Goal: Navigation & Orientation: Understand site structure

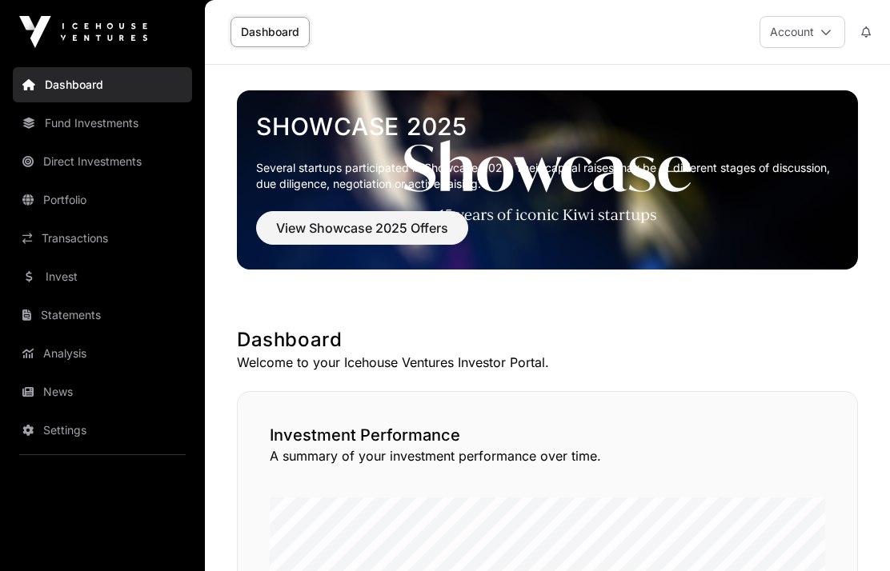
click at [54, 201] on link "Portfolio" at bounding box center [102, 199] width 179 height 35
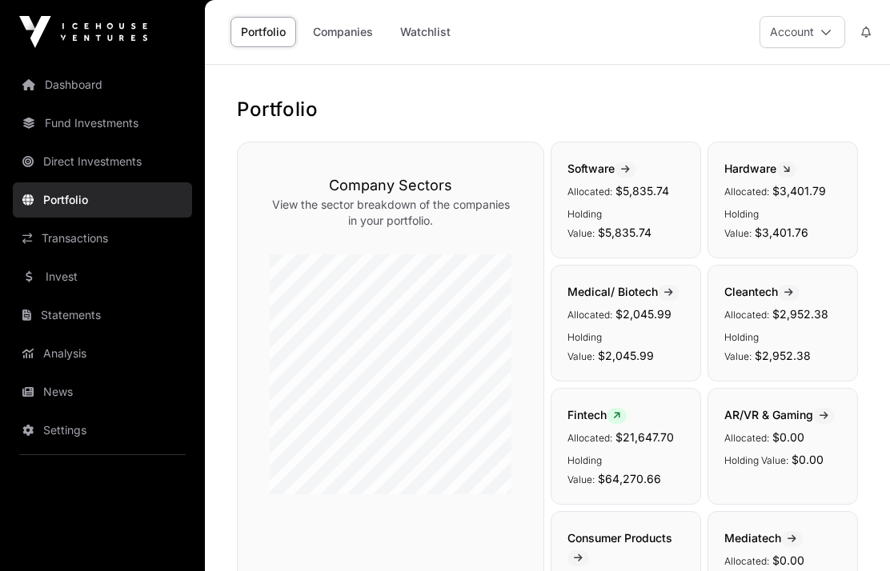
click at [74, 243] on link "Transactions" at bounding box center [102, 238] width 179 height 35
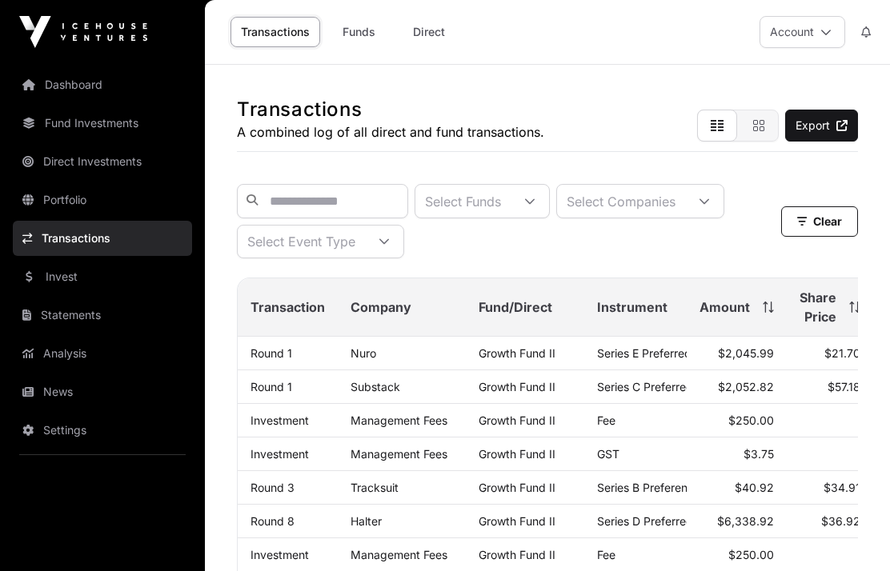
scroll to position [64, 0]
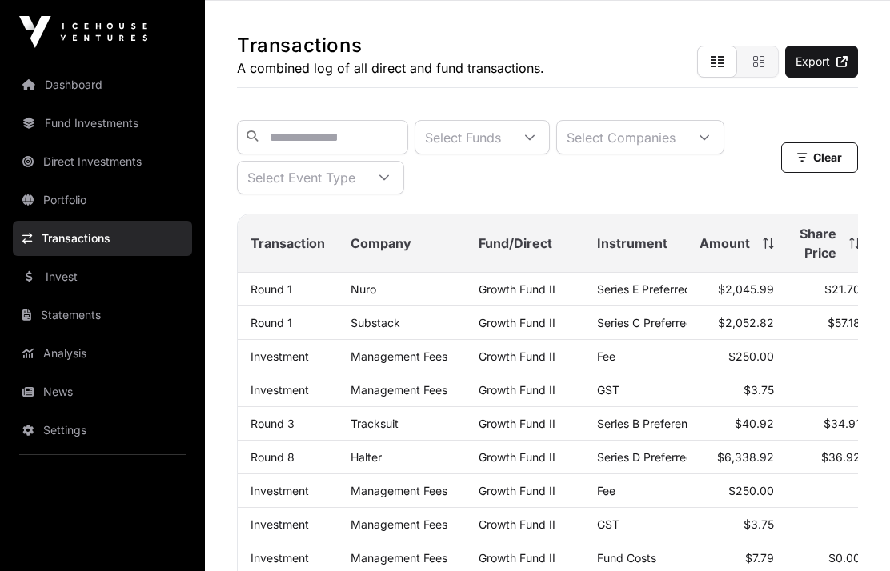
click at [765, 244] on icon at bounding box center [765, 243] width 1 height 11
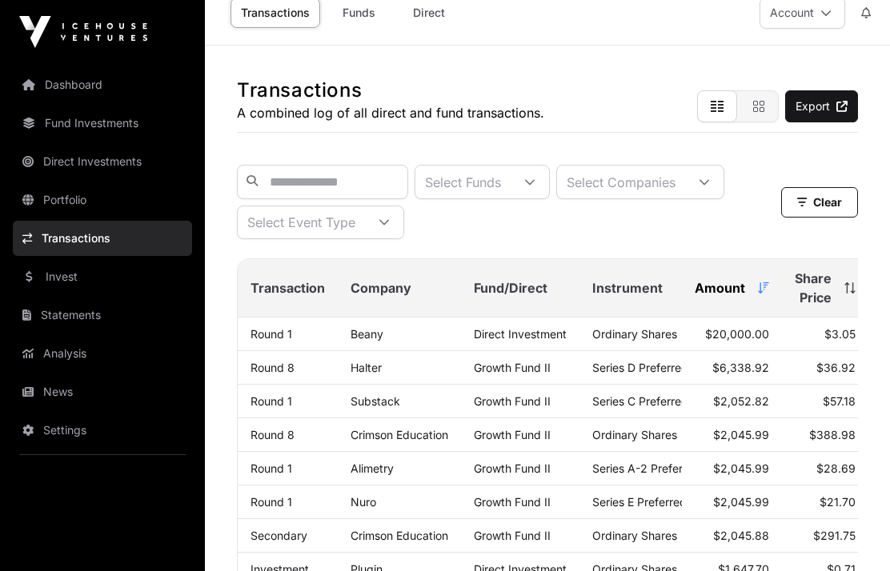
scroll to position [18, 0]
click at [59, 306] on link "Statements" at bounding box center [102, 315] width 179 height 35
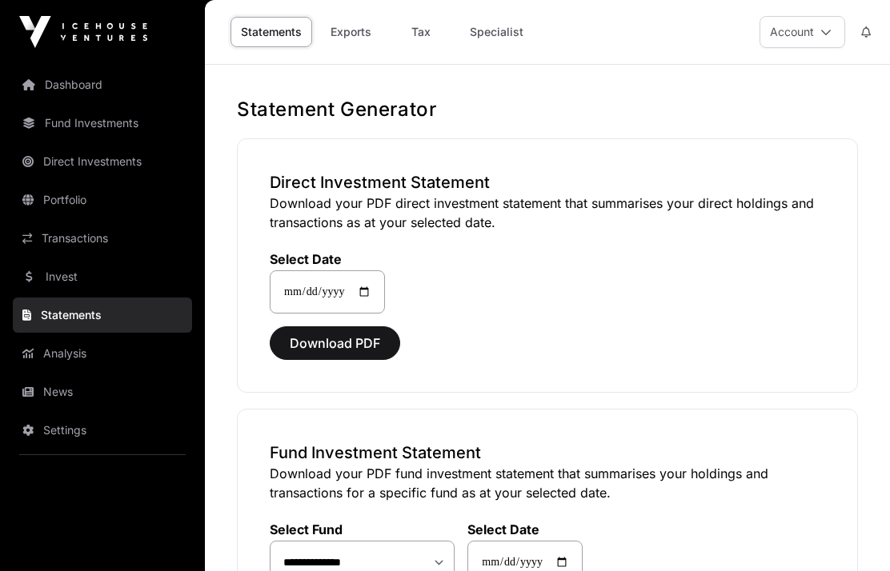
click at [43, 370] on link "Analysis" at bounding box center [102, 353] width 179 height 35
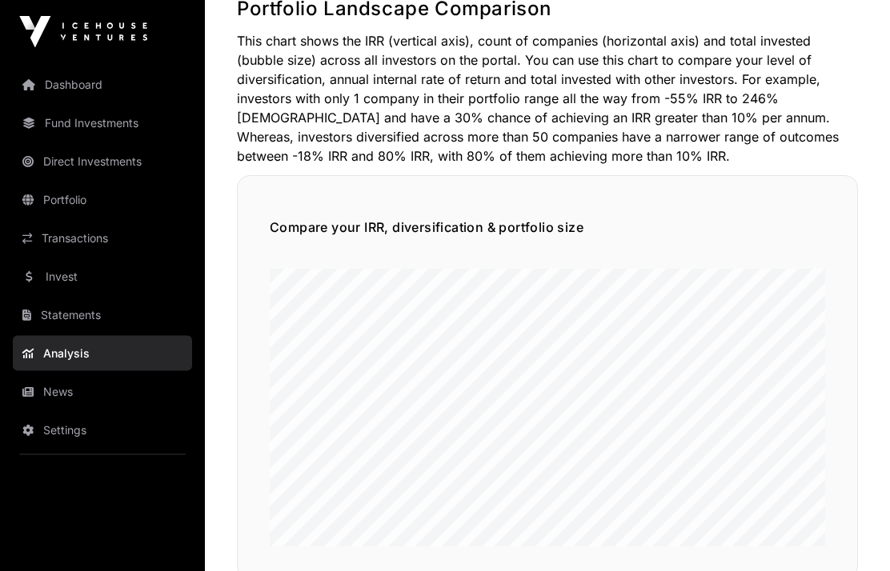
scroll to position [967, 0]
click at [69, 86] on link "Dashboard" at bounding box center [102, 84] width 179 height 35
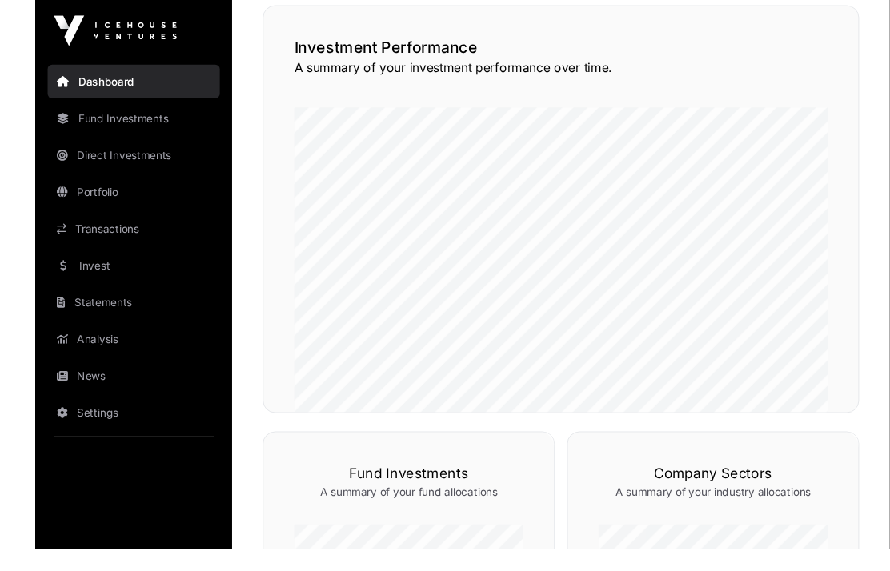
scroll to position [366, 0]
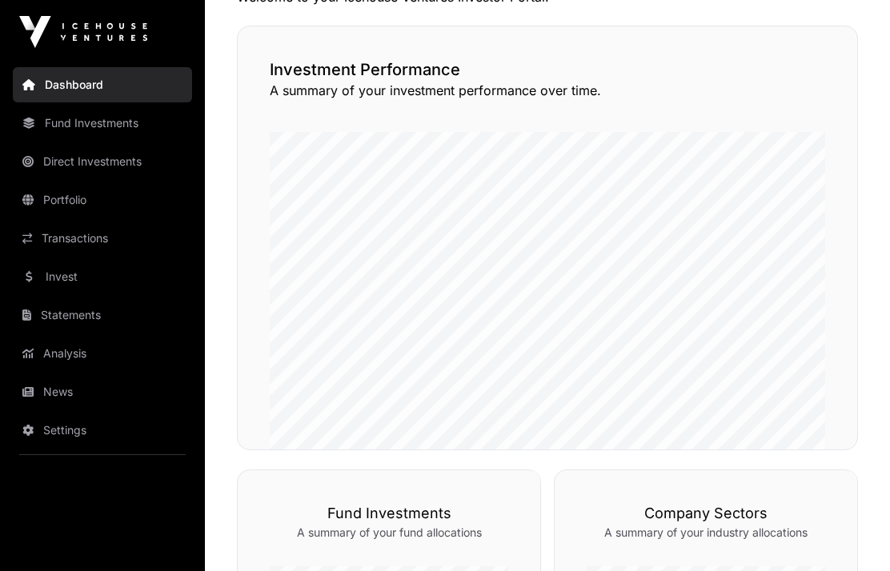
click at [77, 231] on link "Transactions" at bounding box center [102, 238] width 179 height 35
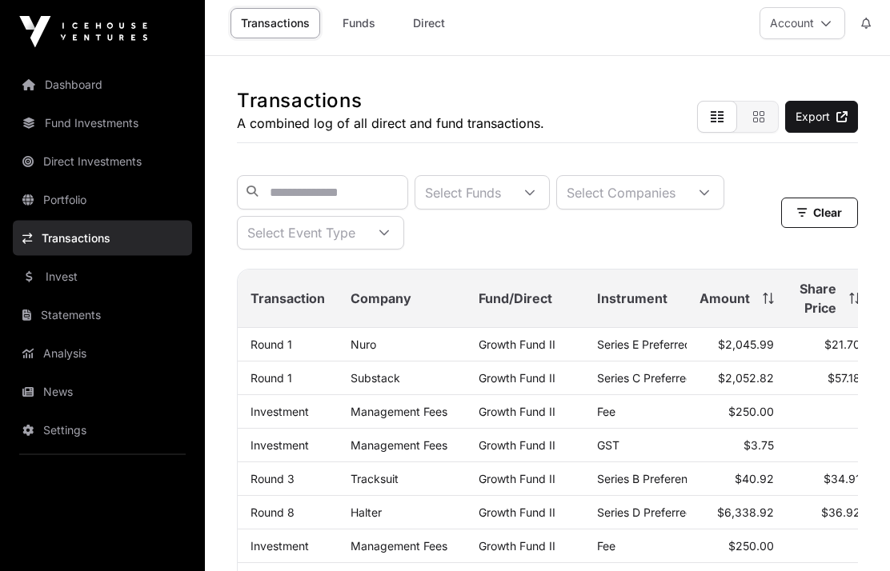
scroll to position [9, 0]
click at [824, 297] on span "Share Price" at bounding box center [818, 298] width 37 height 38
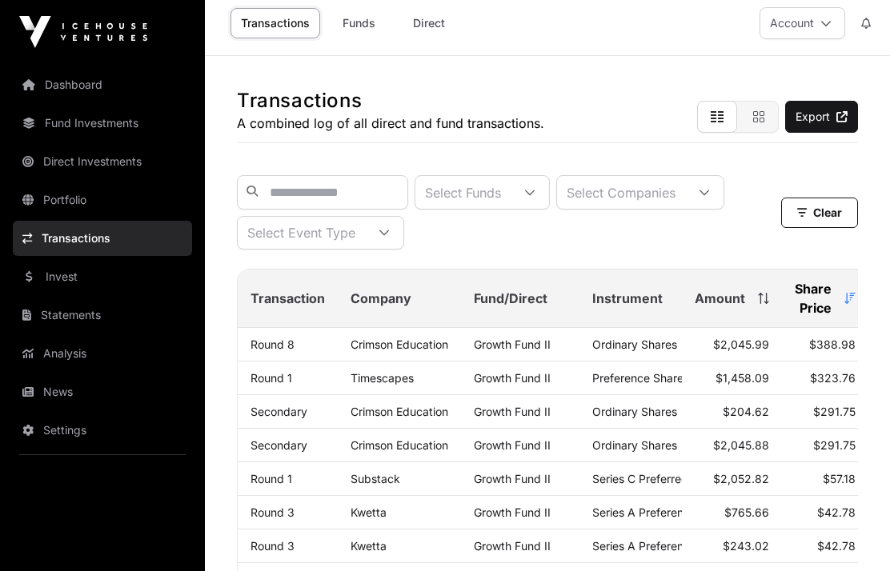
click at [391, 303] on span "Company" at bounding box center [381, 298] width 61 height 19
click at [373, 187] on input "text" at bounding box center [322, 192] width 171 height 34
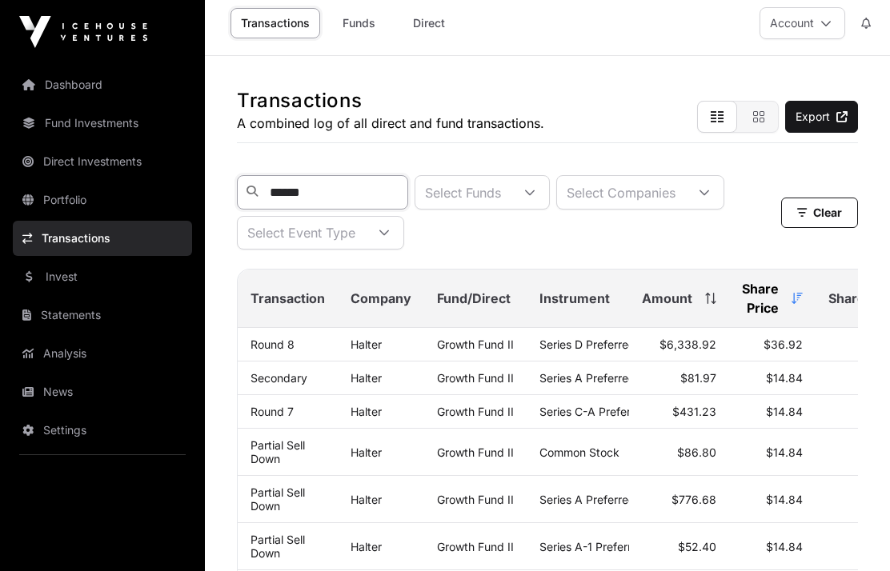
type input "******"
click at [713, 304] on icon at bounding box center [713, 298] width 1 height 11
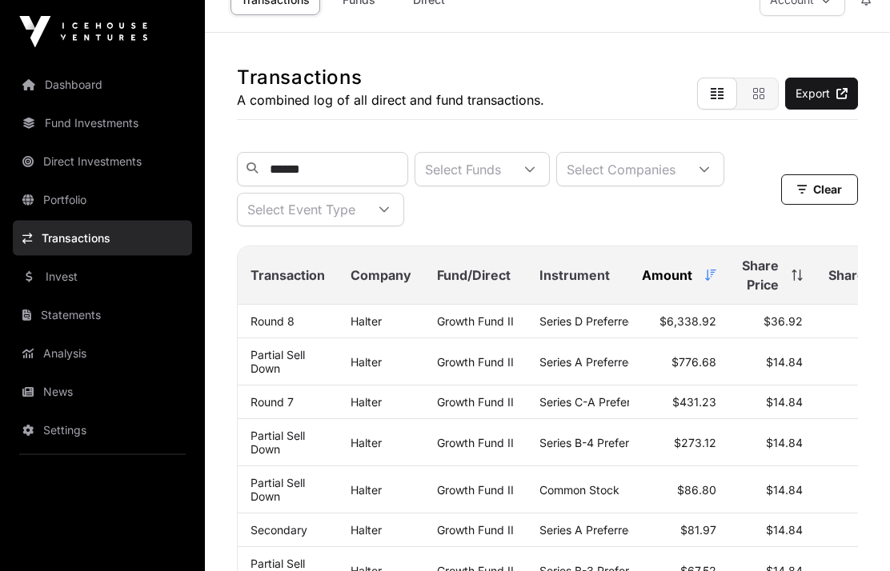
scroll to position [0, 0]
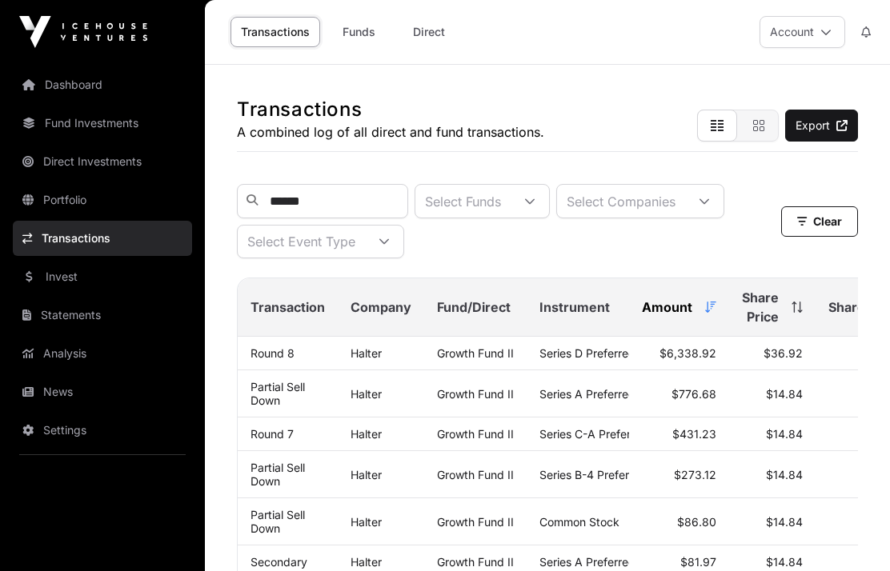
click at [66, 127] on link "Fund Investments" at bounding box center [102, 123] width 179 height 35
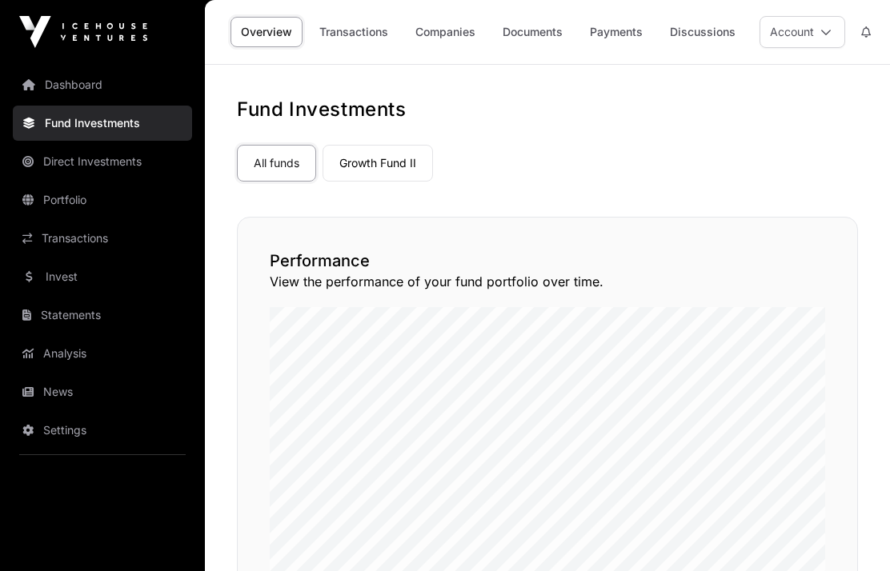
click at [403, 164] on link "Growth Fund II" at bounding box center [378, 163] width 110 height 37
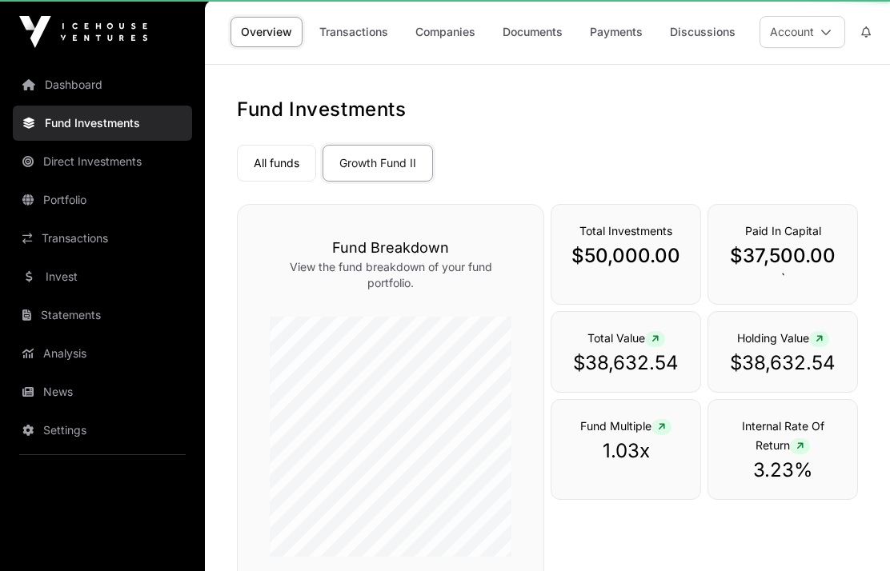
click at [383, 161] on link "Growth Fund II" at bounding box center [378, 163] width 110 height 37
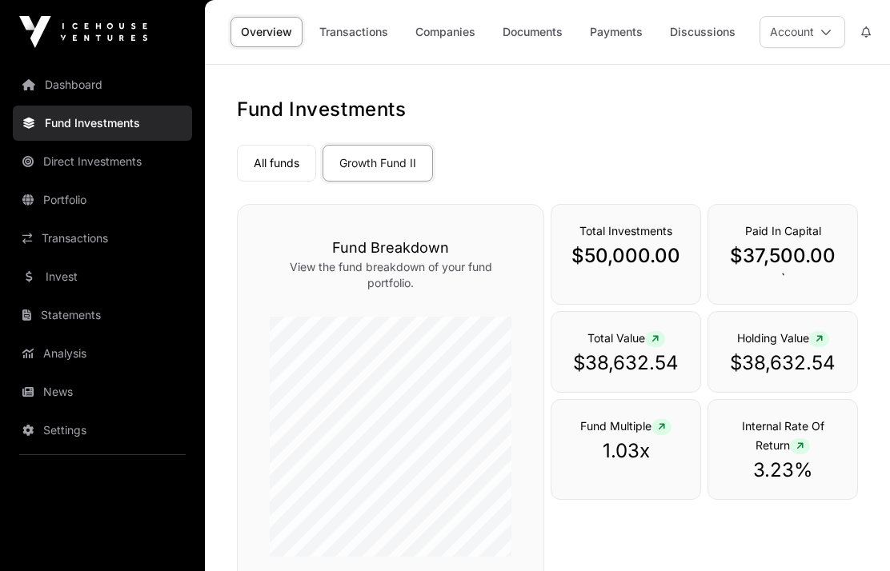
click at [275, 162] on link "All funds" at bounding box center [276, 163] width 79 height 37
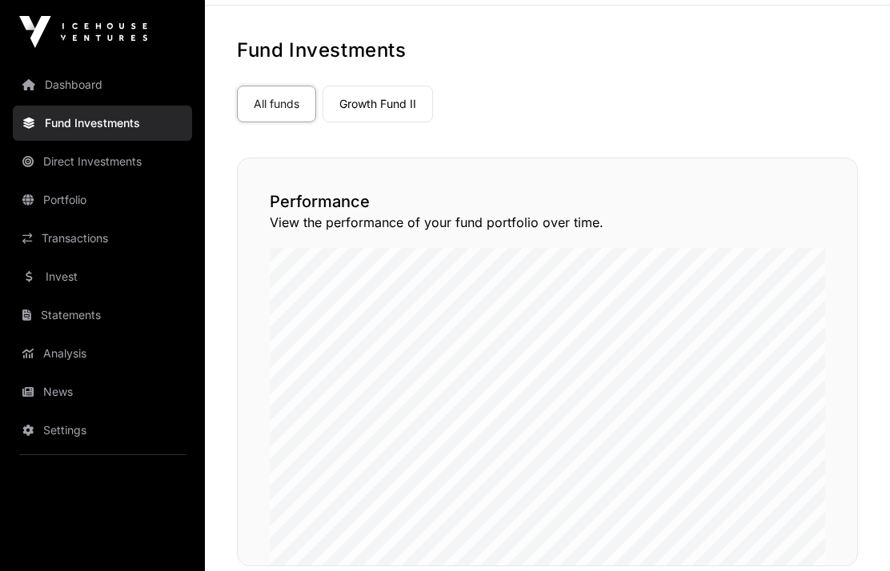
scroll to position [30, 0]
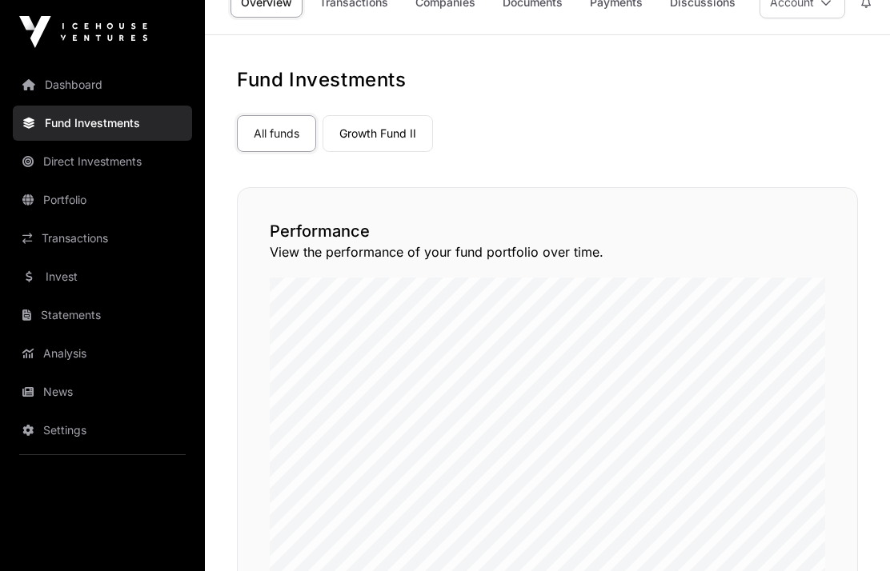
click at [273, 133] on link "All funds" at bounding box center [276, 133] width 79 height 37
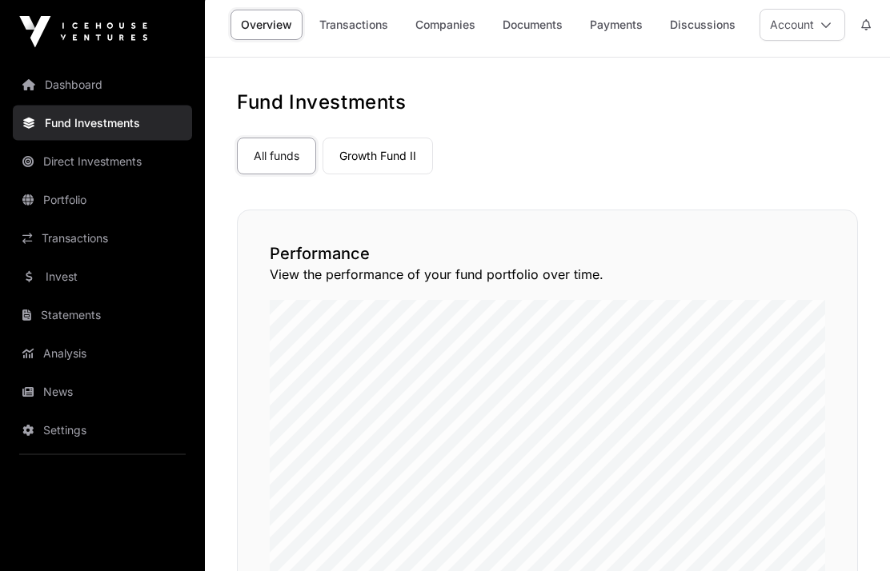
scroll to position [0, 0]
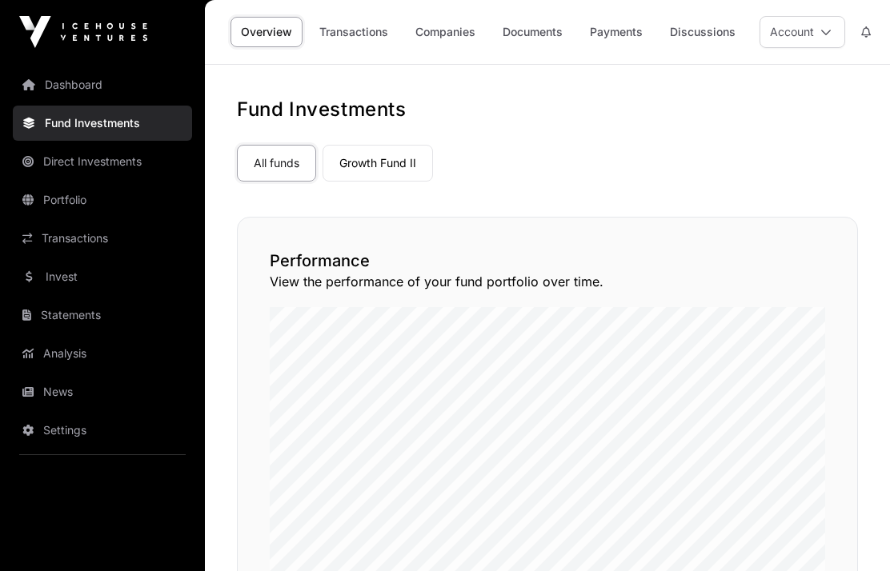
click at [383, 164] on link "Growth Fund II" at bounding box center [378, 163] width 110 height 37
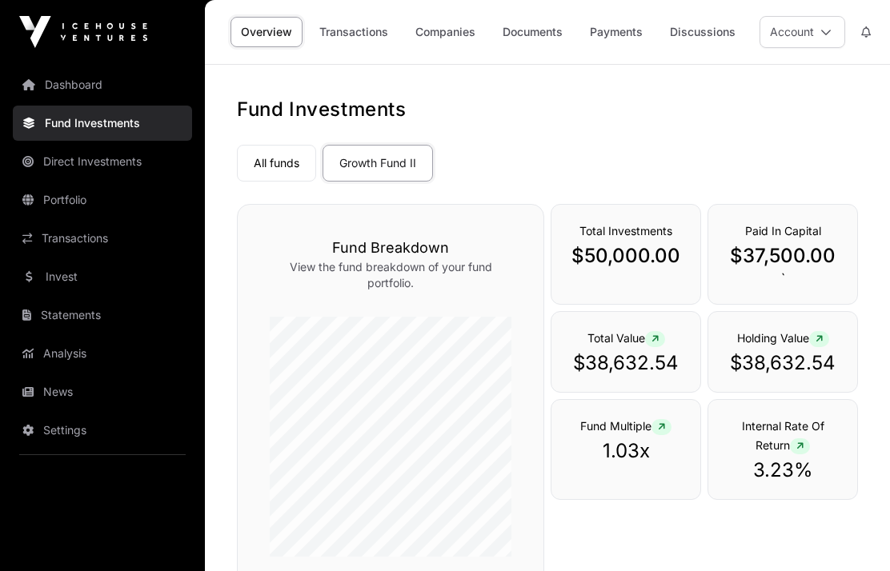
click at [371, 162] on link "Growth Fund II" at bounding box center [378, 163] width 110 height 37
click at [830, 34] on icon at bounding box center [825, 31] width 11 height 11
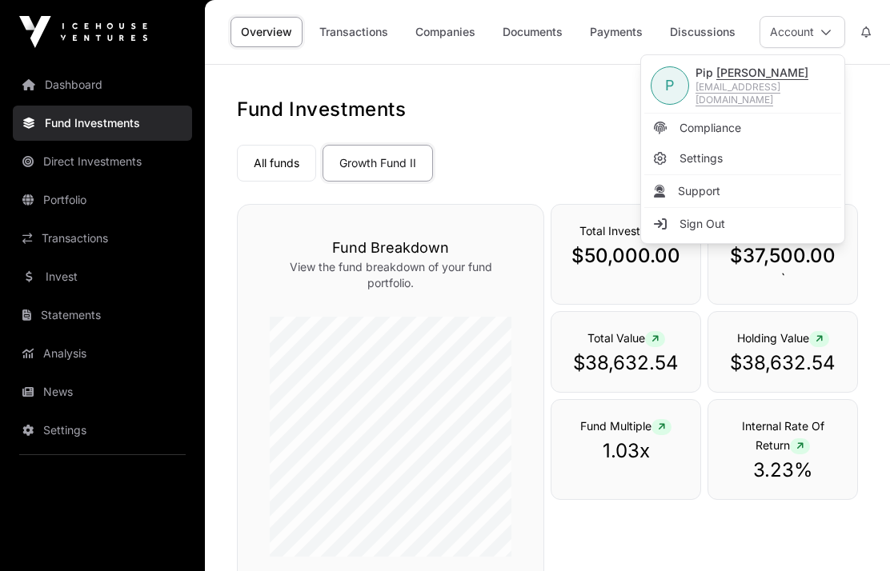
click at [615, 30] on link "Payments" at bounding box center [616, 32] width 74 height 30
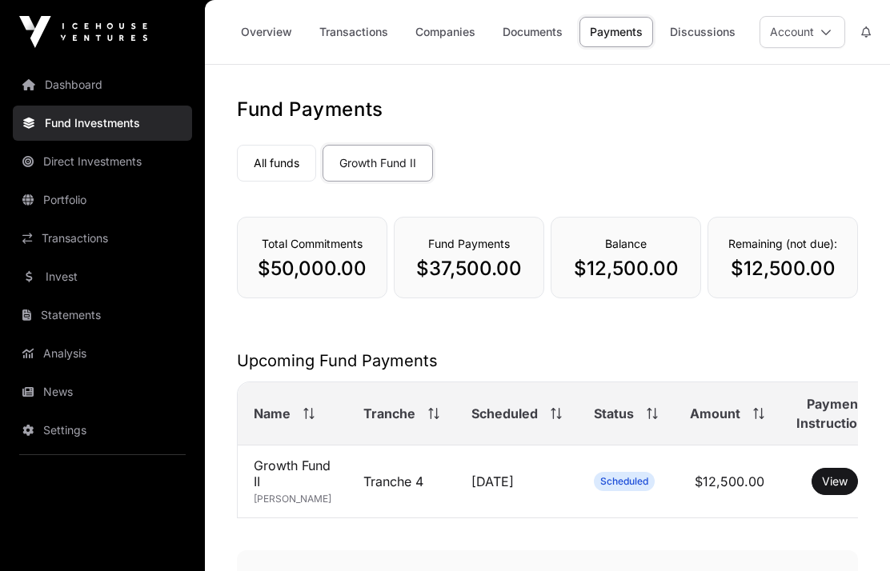
click at [267, 32] on link "Overview" at bounding box center [267, 32] width 72 height 30
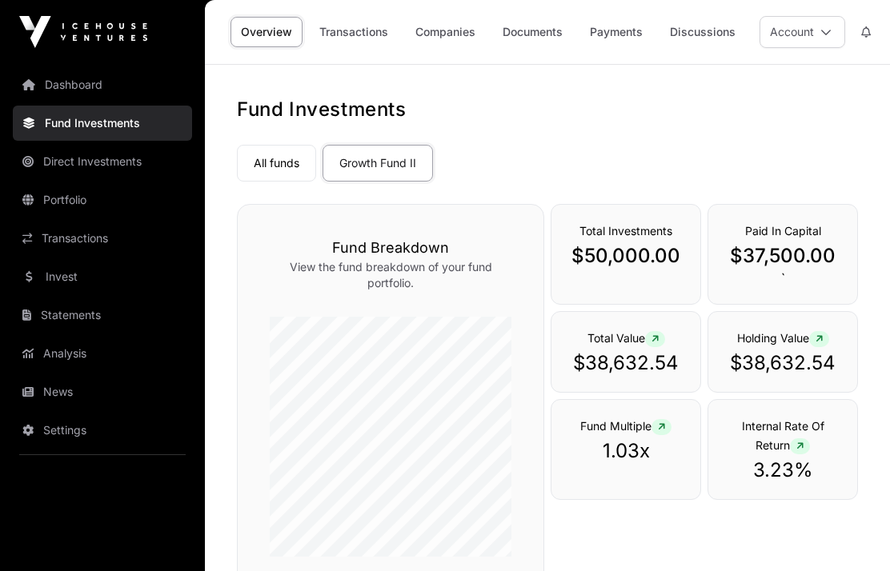
click at [269, 161] on link "All funds" at bounding box center [276, 163] width 79 height 37
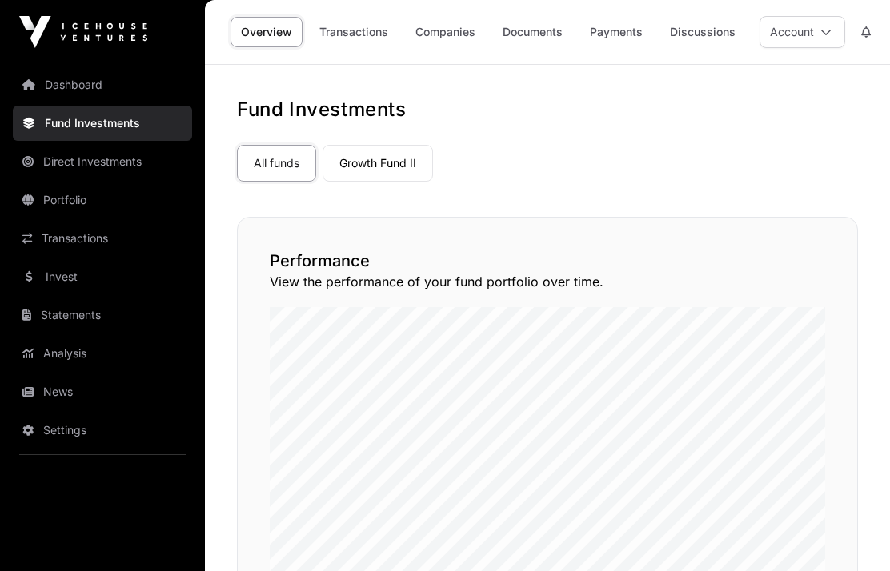
scroll to position [27, 0]
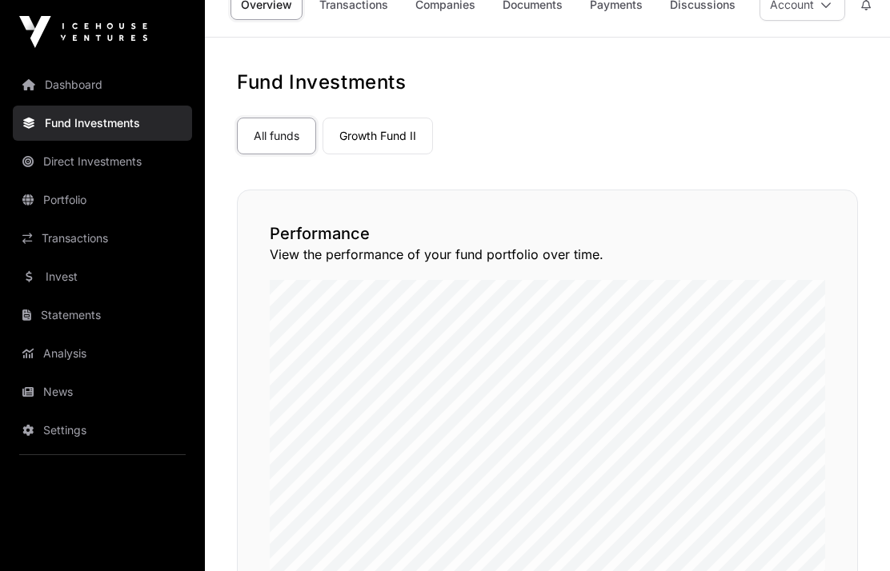
click at [70, 163] on link "Direct Investments" at bounding box center [102, 161] width 179 height 35
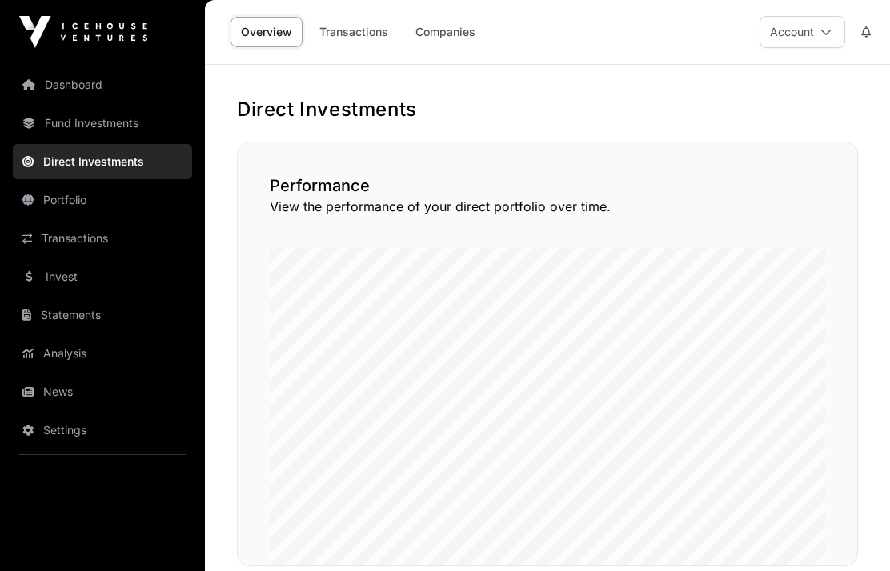
click at [346, 34] on link "Transactions" at bounding box center [354, 32] width 90 height 30
click at [445, 35] on link "Companies" at bounding box center [445, 32] width 81 height 30
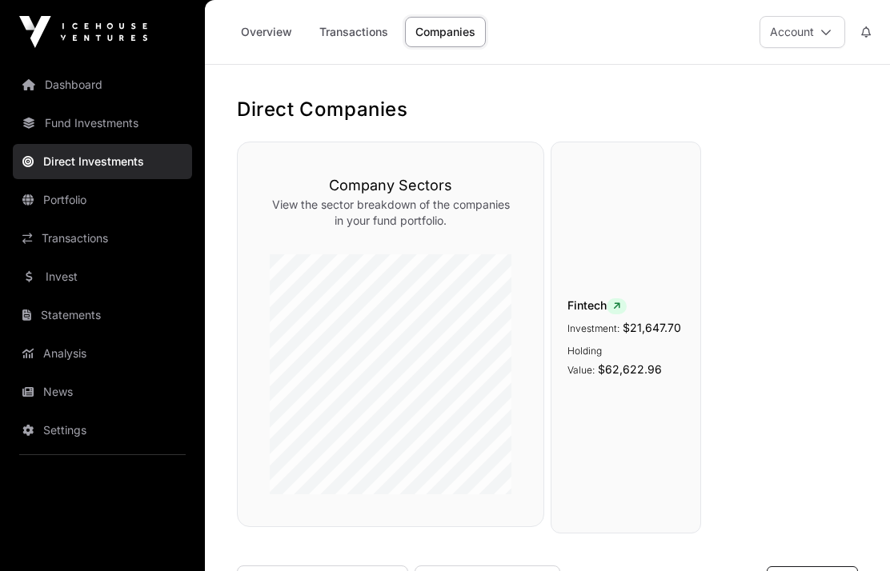
click at [61, 85] on link "Dashboard" at bounding box center [102, 84] width 179 height 35
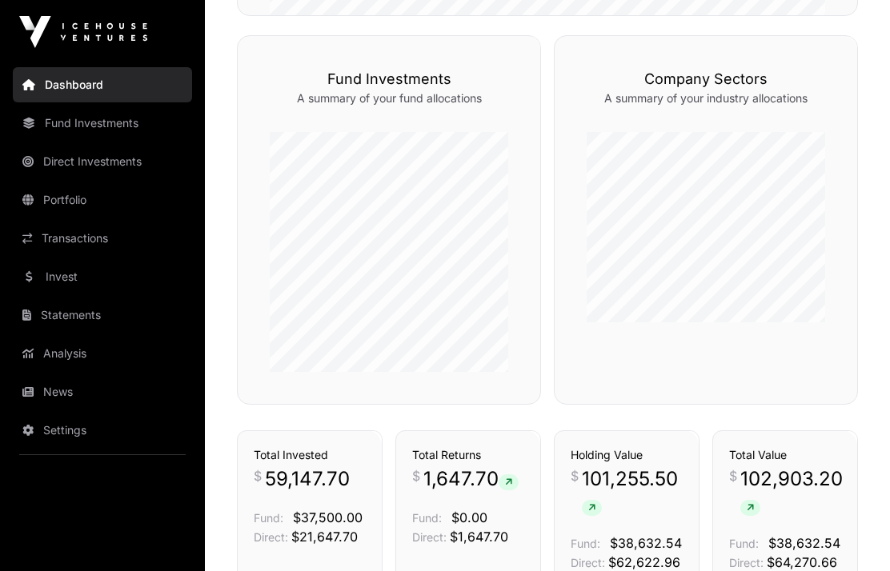
scroll to position [864, 0]
